Goal: Information Seeking & Learning: Learn about a topic

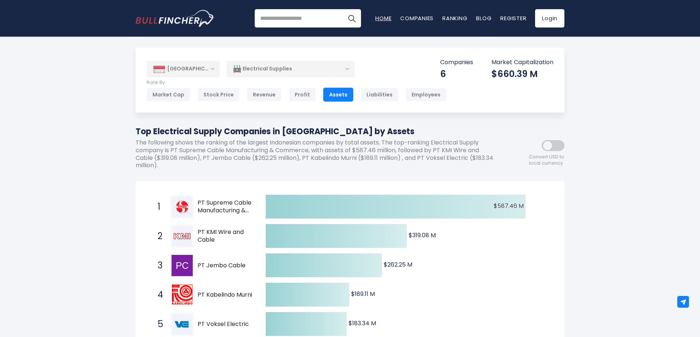
click at [383, 19] on link "Home" at bounding box center [383, 18] width 16 height 8
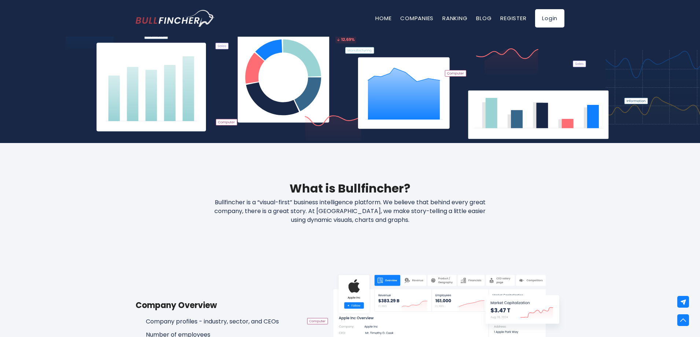
scroll to position [257, 0]
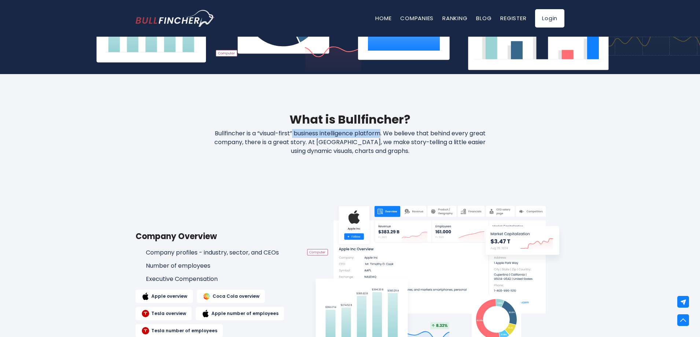
drag, startPoint x: 291, startPoint y: 134, endPoint x: 382, endPoint y: 133, distance: 90.2
click at [382, 133] on p "Bullfincher is a “visual-first” business intelligence platform. We believe that…" at bounding box center [350, 142] width 313 height 26
copy p "business intelligence platform"
drag, startPoint x: 286, startPoint y: 173, endPoint x: 287, endPoint y: 169, distance: 4.2
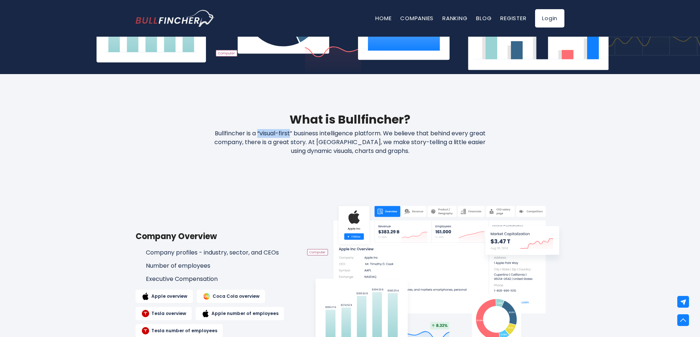
drag, startPoint x: 257, startPoint y: 132, endPoint x: 290, endPoint y: 132, distance: 32.6
click at [290, 132] on p "Bullfincher is a “visual-first” business intelligence platform. We believe that…" at bounding box center [350, 142] width 313 height 26
copy p "“visual-first"
drag, startPoint x: 209, startPoint y: 133, endPoint x: 243, endPoint y: 130, distance: 33.8
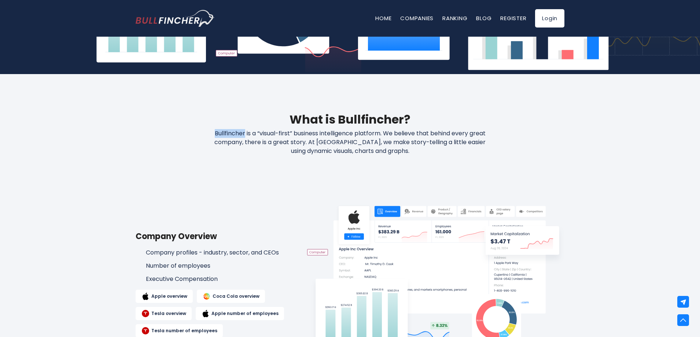
click at [243, 130] on p "Bullfincher is a “visual-first” business intelligence platform. We believe that…" at bounding box center [350, 142] width 313 height 26
copy p "Bullfincher"
drag, startPoint x: 260, startPoint y: 192, endPoint x: 261, endPoint y: 185, distance: 7.5
click at [261, 192] on div "Company Overview Company profiles - industry, sector, and CEOs Number of employ…" at bounding box center [350, 283] width 429 height 183
drag, startPoint x: 357, startPoint y: 150, endPoint x: 375, endPoint y: 150, distance: 17.2
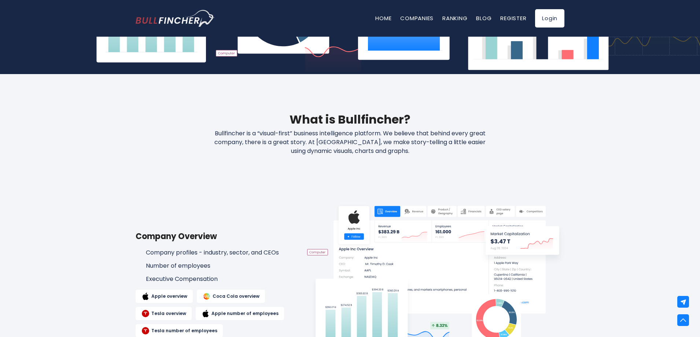
click at [375, 150] on p "Bullfincher is a “visual-first” business intelligence platform. We believe that…" at bounding box center [350, 142] width 313 height 26
copy p "charts"
drag, startPoint x: 306, startPoint y: 151, endPoint x: 353, endPoint y: 151, distance: 46.9
click at [353, 151] on p "Bullfincher is a “visual-first” business intelligence platform. We believe that…" at bounding box center [350, 142] width 313 height 26
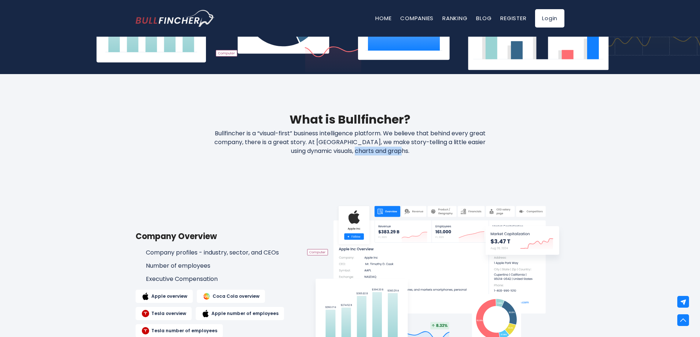
copy p "dynamic visuals"
drag, startPoint x: 305, startPoint y: 150, endPoint x: 332, endPoint y: 149, distance: 27.2
click at [332, 149] on p "Bullfincher is a “visual-first” business intelligence platform. We believe that…" at bounding box center [350, 142] width 313 height 26
copy p "dynamic"
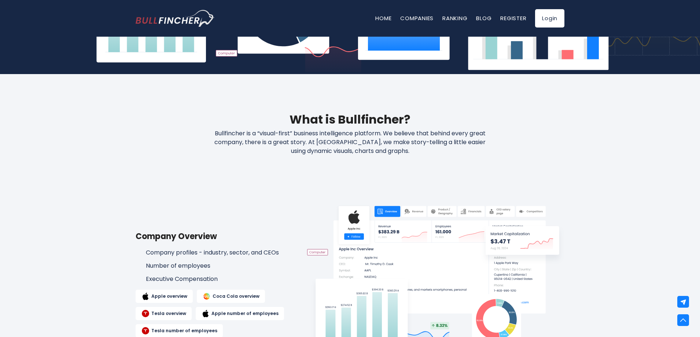
drag, startPoint x: 390, startPoint y: 151, endPoint x: 412, endPoint y: 150, distance: 22.0
click at [412, 150] on p "Bullfincher is a “visual-first” business intelligence platform. We believe that…" at bounding box center [350, 142] width 313 height 26
copy p "graphs."
click at [482, 149] on p "Bullfincher is a “visual-first” business intelligence platform. We believe that…" at bounding box center [350, 142] width 313 height 26
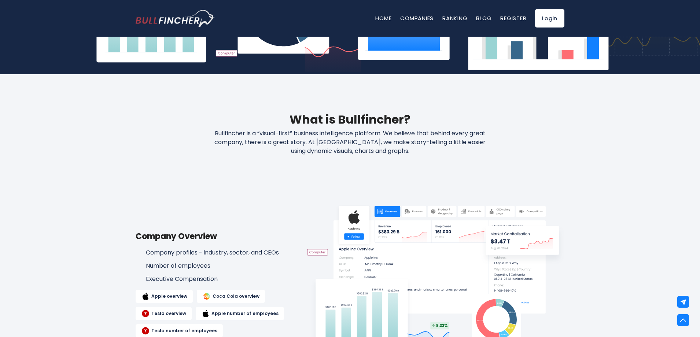
drag, startPoint x: 357, startPoint y: 151, endPoint x: 411, endPoint y: 148, distance: 54.0
click at [411, 148] on p "Bullfincher is a “visual-first” business intelligence platform. We believe that…" at bounding box center [350, 142] width 313 height 26
copy p "charts and graphs."
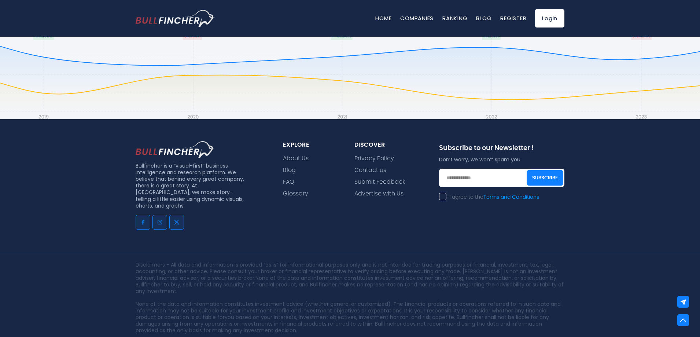
scroll to position [1645, 0]
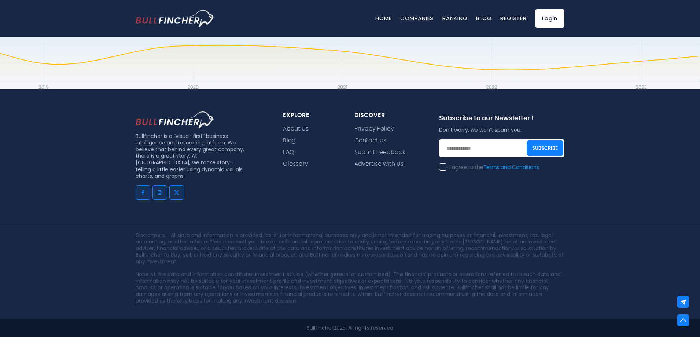
click at [412, 18] on link "Companies" at bounding box center [416, 18] width 33 height 8
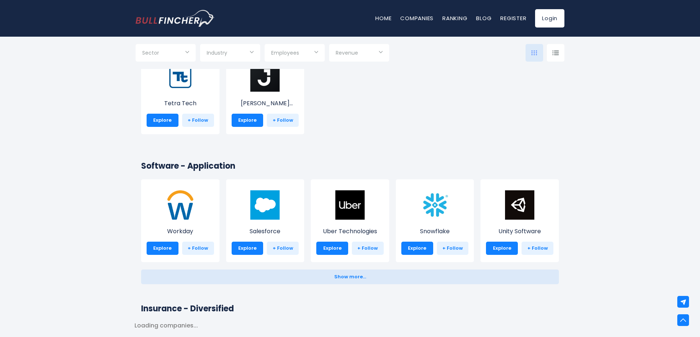
scroll to position [1356, 0]
click at [415, 22] on link "Companies" at bounding box center [416, 18] width 33 height 8
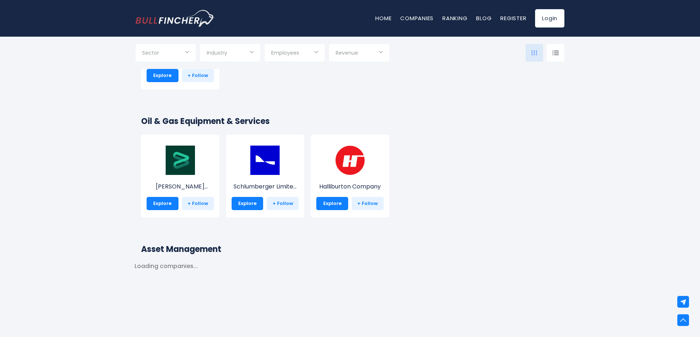
scroll to position [4105, 0]
